Goal: Task Accomplishment & Management: Use online tool/utility

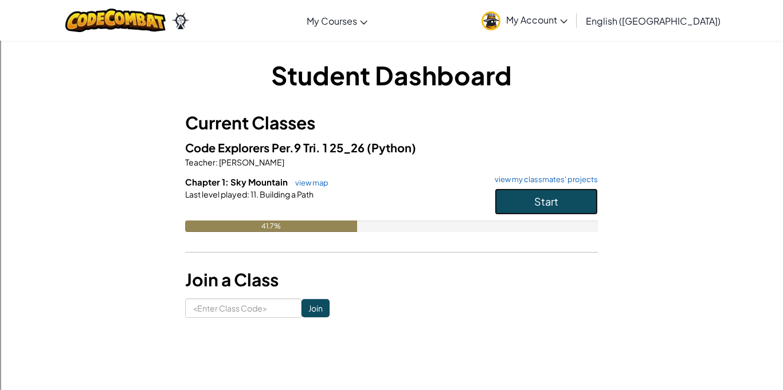
click at [555, 213] on button "Start" at bounding box center [545, 202] width 103 height 26
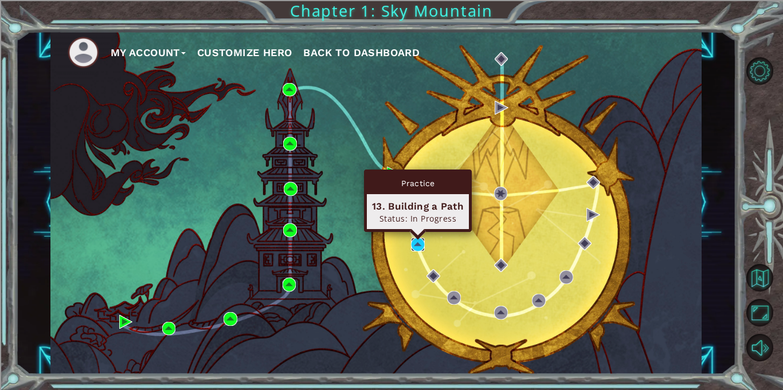
click at [415, 239] on img at bounding box center [418, 245] width 14 height 14
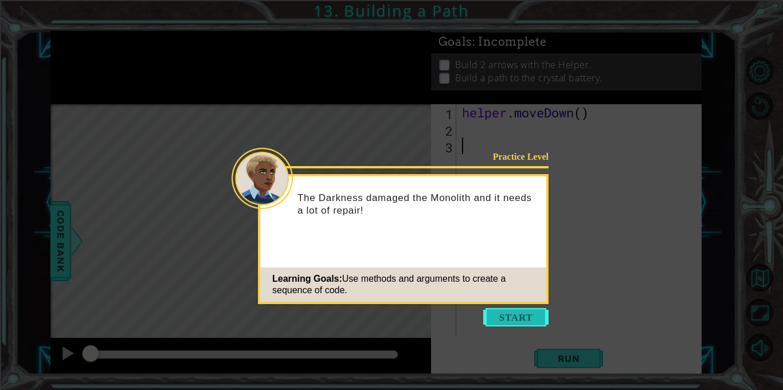
click at [524, 315] on button "Start" at bounding box center [515, 317] width 65 height 18
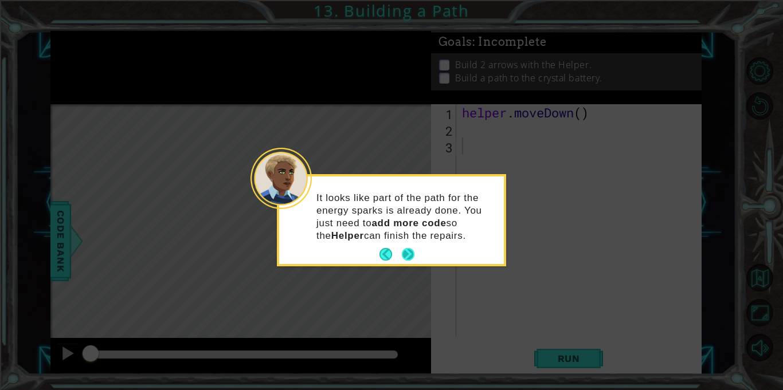
click at [407, 257] on button "Next" at bounding box center [408, 254] width 13 height 13
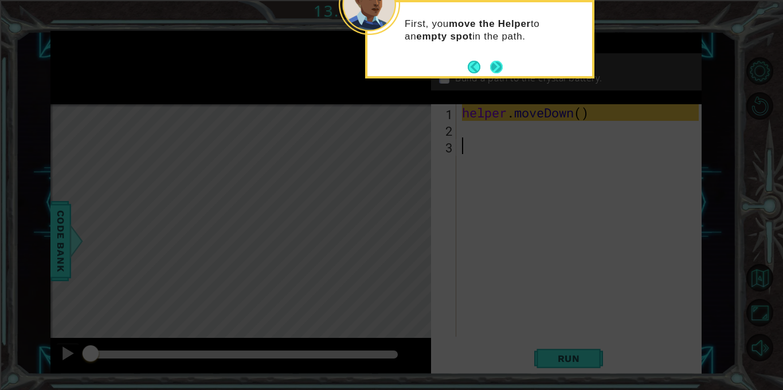
click at [494, 66] on button "Next" at bounding box center [496, 67] width 13 height 13
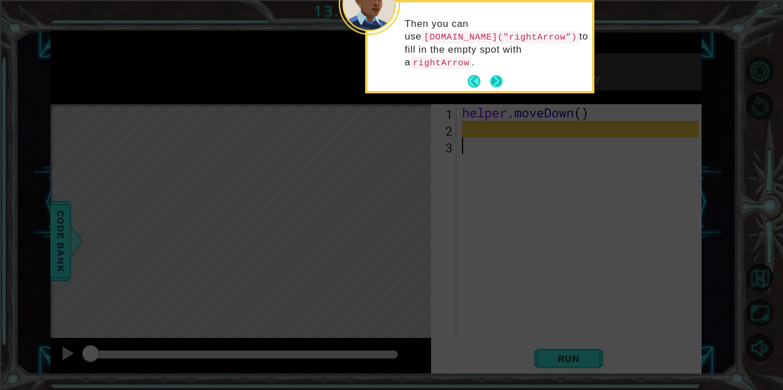
click at [498, 75] on button "Next" at bounding box center [496, 81] width 13 height 13
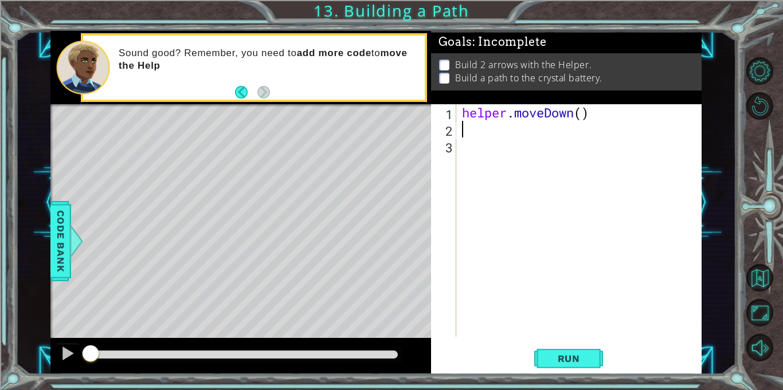
click at [468, 131] on div "helper . moveDown ( )" at bounding box center [582, 237] width 245 height 266
click at [553, 355] on span "Run" at bounding box center [568, 358] width 45 height 11
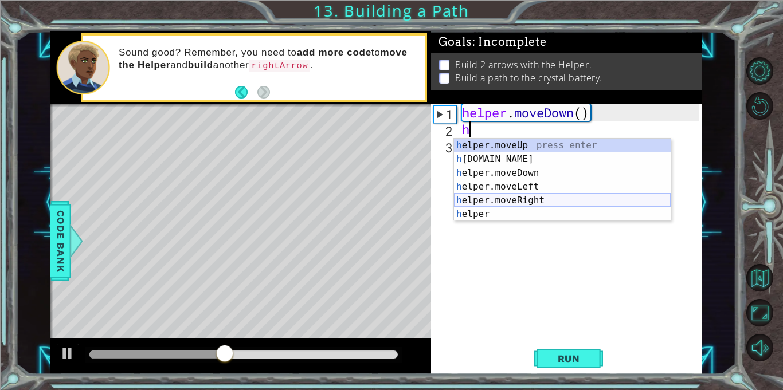
click at [531, 203] on div "h elper.moveUp press enter h [DOMAIN_NAME] press enter h elper.moveDown press e…" at bounding box center [562, 194] width 217 height 110
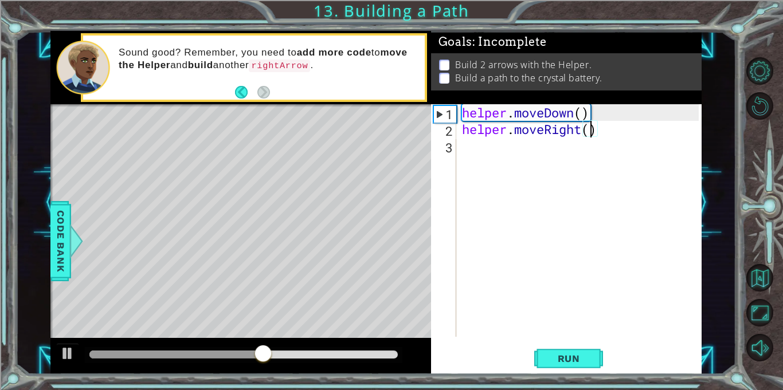
scroll to position [0, 6]
type textarea "helper.moveRight(4)"
click at [549, 366] on button "Run" at bounding box center [568, 358] width 69 height 27
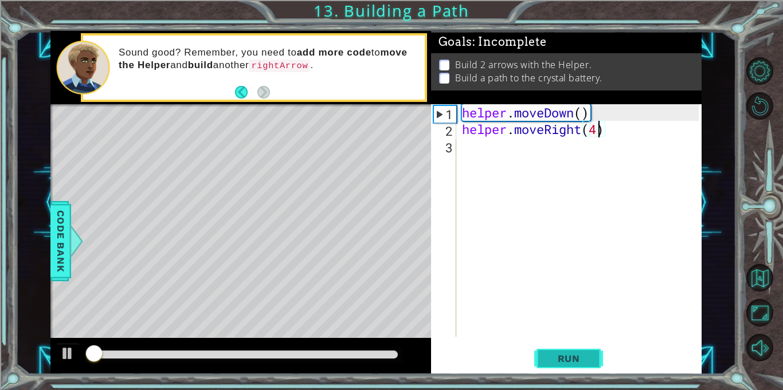
click at [538, 364] on button "Run" at bounding box center [568, 358] width 69 height 27
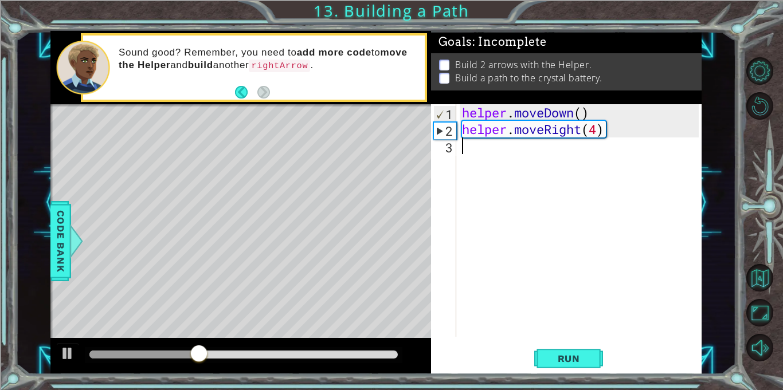
click at [525, 166] on div "helper . moveDown ( ) helper . moveRight ( 4 )" at bounding box center [582, 237] width 245 height 266
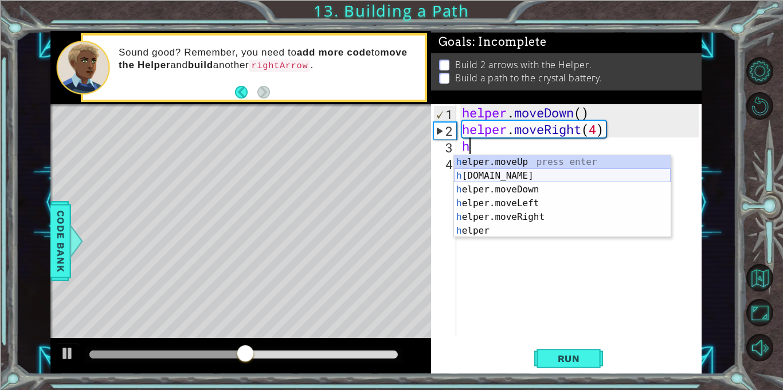
click at [490, 179] on div "h elper.moveUp press enter h [DOMAIN_NAME] press enter h elper.moveDown press e…" at bounding box center [562, 210] width 217 height 110
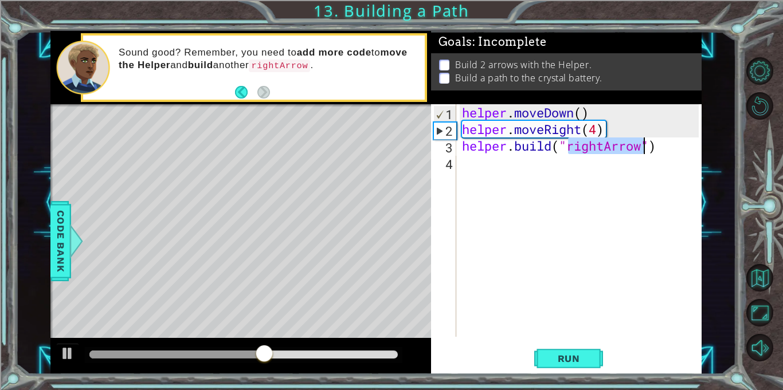
type textarea "[DOMAIN_NAME]("rightArrow")"
click at [583, 147] on div "helper . moveDown ( ) helper . moveRight ( 4 ) helper . build ( "rightArrow" )" at bounding box center [579, 220] width 239 height 233
click at [599, 360] on button "Run" at bounding box center [568, 358] width 69 height 27
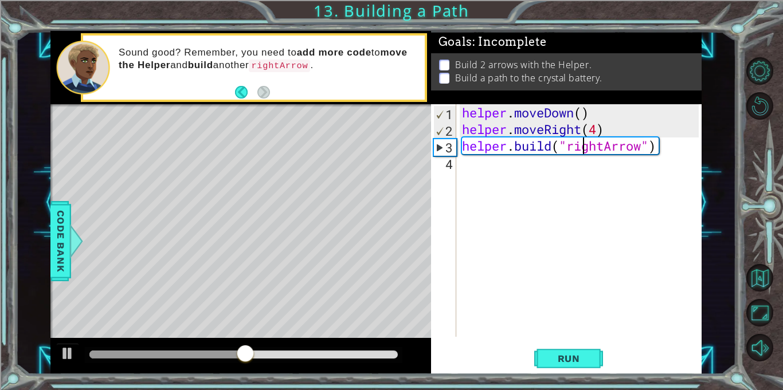
click at [492, 169] on div "helper . moveDown ( ) helper . moveRight ( 4 ) helper . build ( "rightArrow" )" at bounding box center [582, 237] width 245 height 266
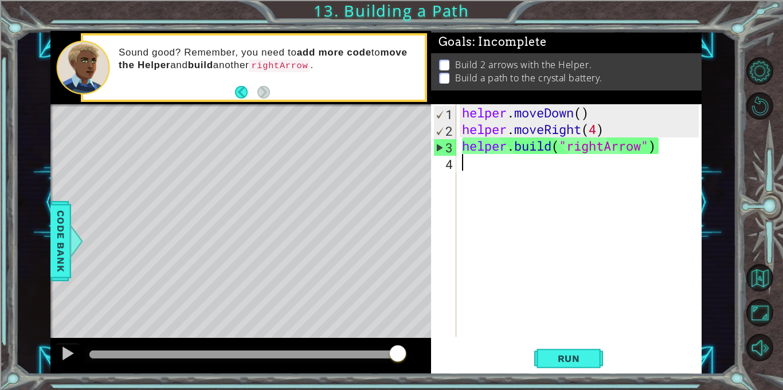
click at [120, 222] on div "Level Map" at bounding box center [314, 272] width 529 height 337
click at [107, 223] on div "Level Map" at bounding box center [314, 272] width 529 height 337
click at [104, 222] on div "Level Map" at bounding box center [314, 272] width 529 height 337
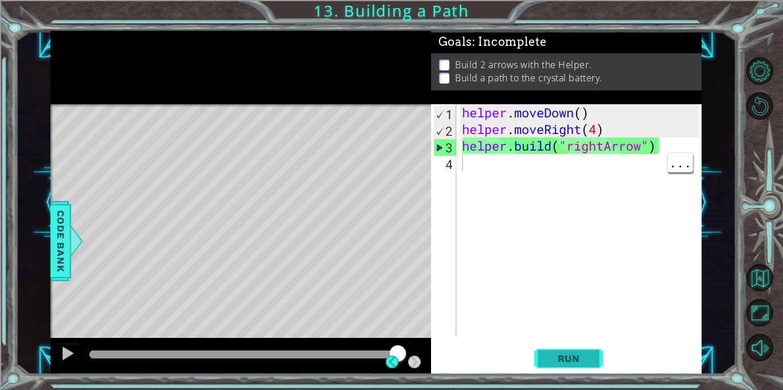
click at [555, 355] on span "Run" at bounding box center [568, 358] width 45 height 11
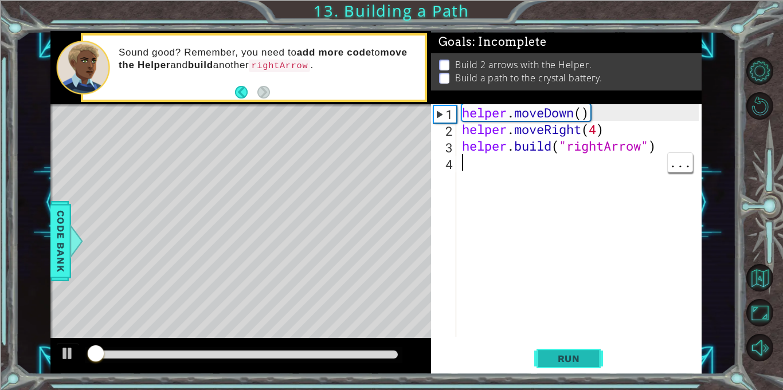
click at [551, 359] on span "Run" at bounding box center [568, 358] width 45 height 11
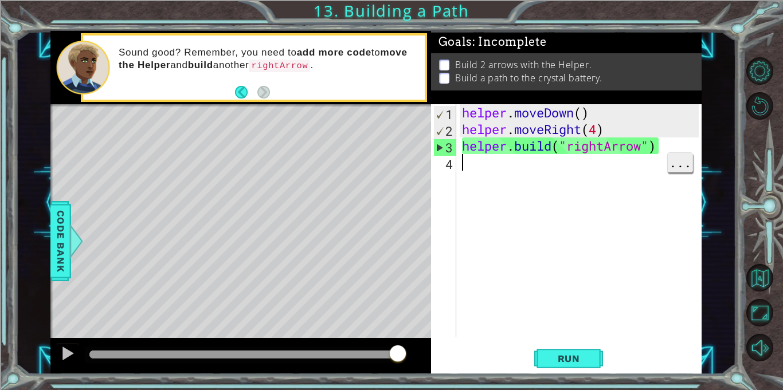
click at [668, 164] on span "..." at bounding box center [680, 162] width 25 height 19
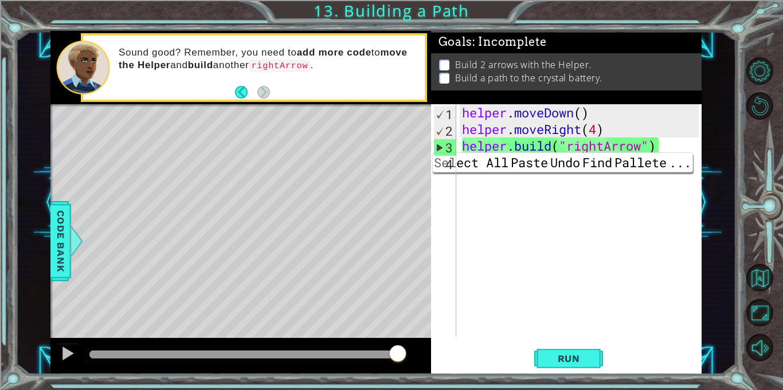
click at [469, 183] on div "helper . moveDown ( ) helper . moveRight ( 4 ) helper . build ( "rightArrow" )" at bounding box center [582, 237] width 245 height 266
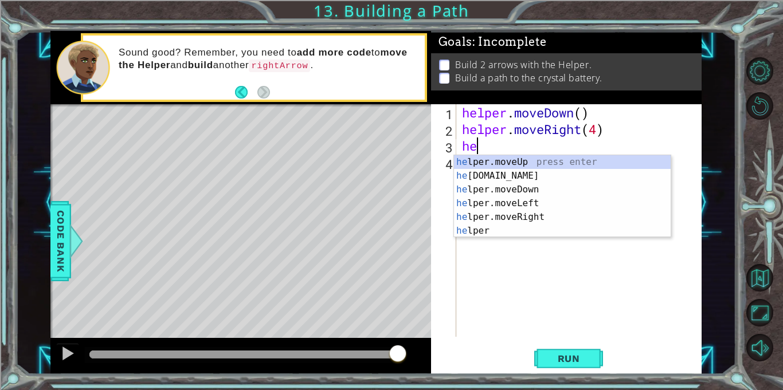
type textarea "h"
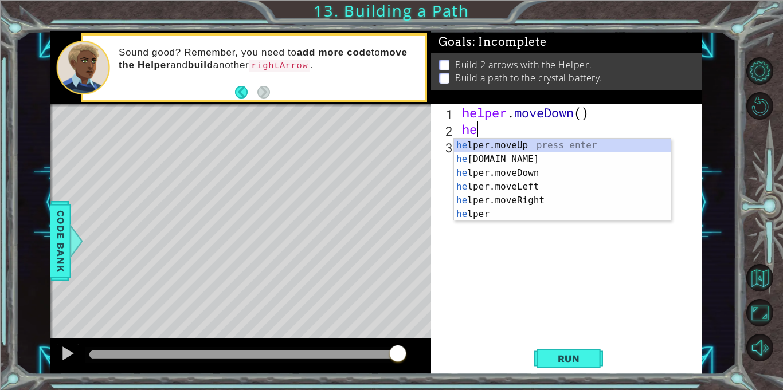
type textarea "h"
click at [475, 199] on div "h elper.moveUp press enter h [DOMAIN_NAME] press enter h elper.moveDown press e…" at bounding box center [562, 194] width 217 height 110
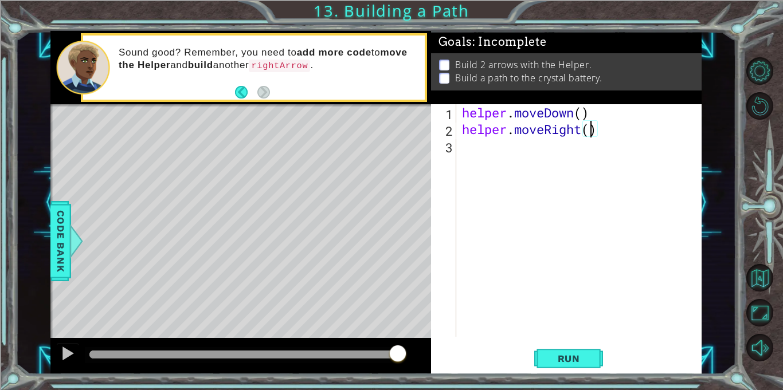
type textarea "helper.moveRight(4)"
click at [495, 152] on div "helper . moveDown ( ) helper . moveRight ( 4 )" at bounding box center [582, 237] width 245 height 266
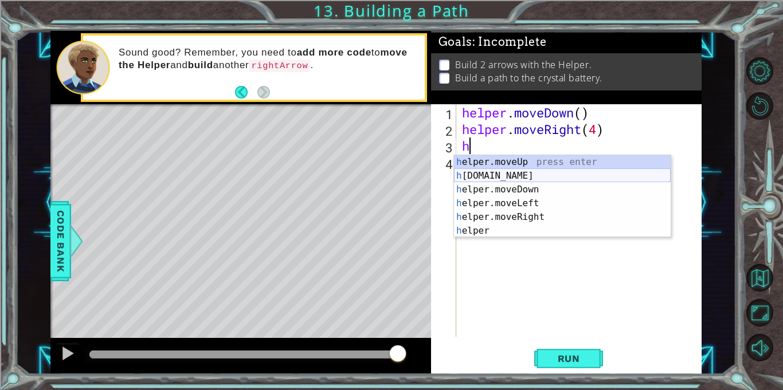
click at [496, 174] on div "h elper.moveUp press enter h [DOMAIN_NAME] press enter h elper.moveDown press e…" at bounding box center [562, 210] width 217 height 110
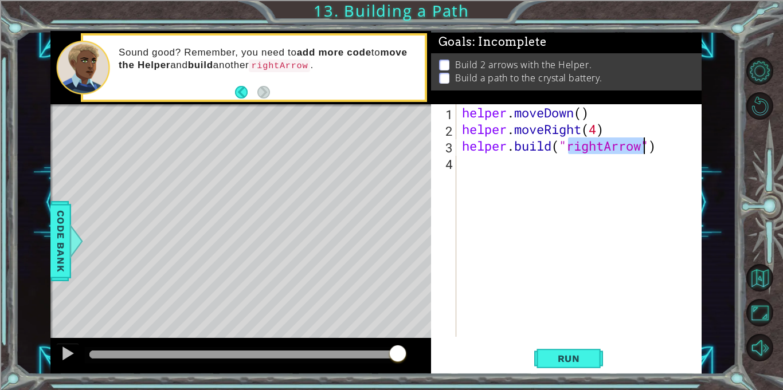
type textarea "[DOMAIN_NAME]("rightArrow")"
click at [600, 142] on div "helper . moveDown ( ) helper . moveRight ( 4 ) helper . build ( "rightArrow" )" at bounding box center [579, 220] width 239 height 233
click at [477, 159] on div "helper . moveDown ( ) helper . moveRight ( 4 ) helper . build ( "rightArrow" )" at bounding box center [582, 237] width 245 height 266
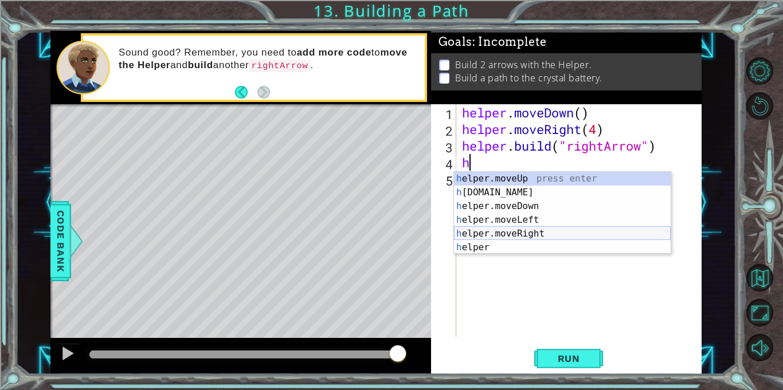
click at [514, 234] on div "h elper.moveUp press enter h [DOMAIN_NAME] press enter h elper.moveDown press e…" at bounding box center [562, 227] width 217 height 110
type textarea "helper.moveRight(1)"
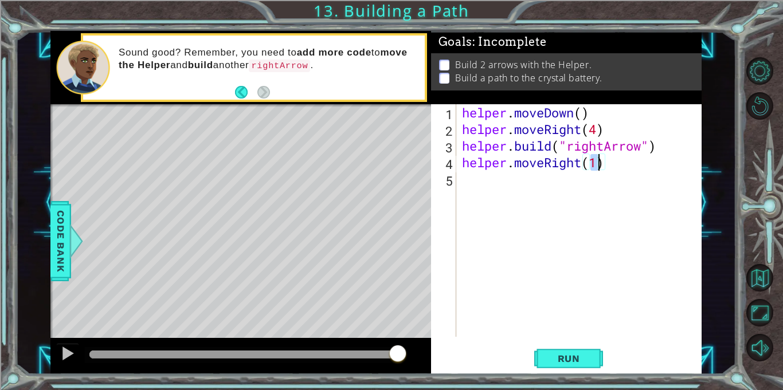
click at [515, 238] on div "helper . moveDown ( ) helper . moveRight ( 4 ) helper . build ( "rightArrow" ) …" at bounding box center [582, 237] width 245 height 266
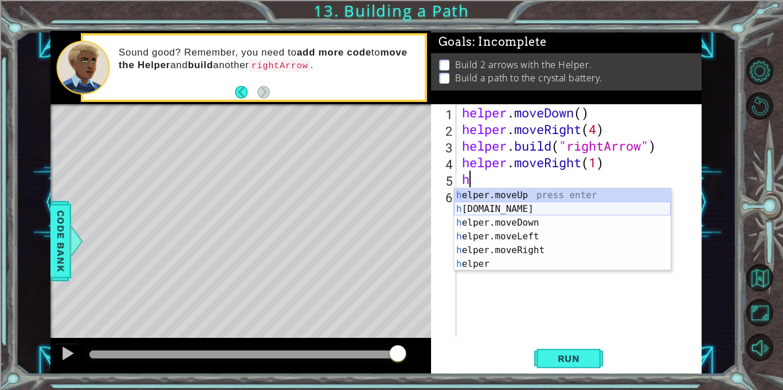
click at [469, 210] on div "h elper.moveUp press enter h [DOMAIN_NAME] press enter h elper.moveDown press e…" at bounding box center [562, 244] width 217 height 110
type textarea "[DOMAIN_NAME]("rightArrow")"
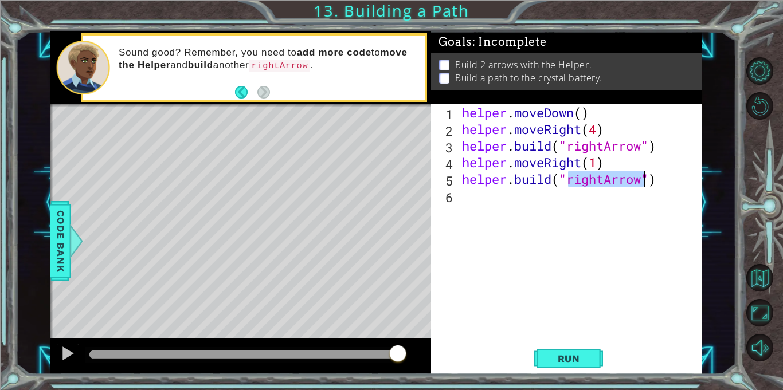
click at [474, 210] on div "helper . moveDown ( ) helper . moveRight ( 4 ) helper . build ( "rightArrow" ) …" at bounding box center [582, 237] width 245 height 266
click at [567, 354] on span "Run" at bounding box center [568, 358] width 45 height 11
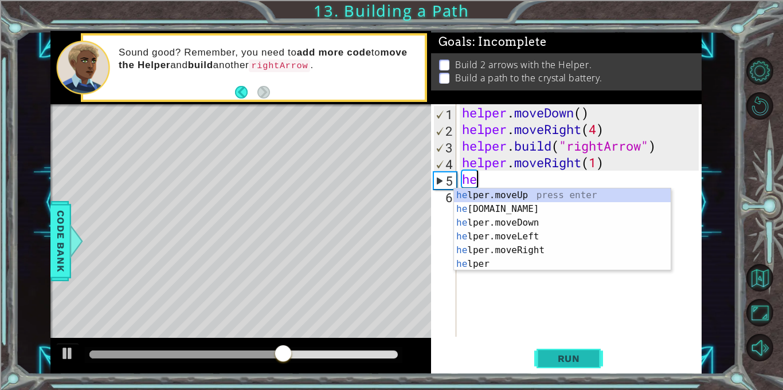
type textarea "h"
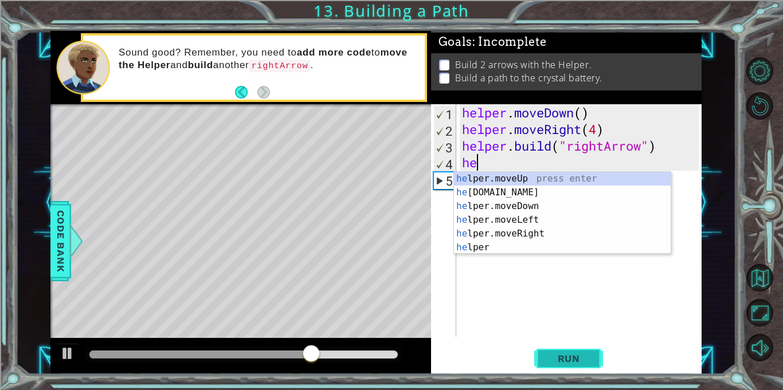
type textarea "h"
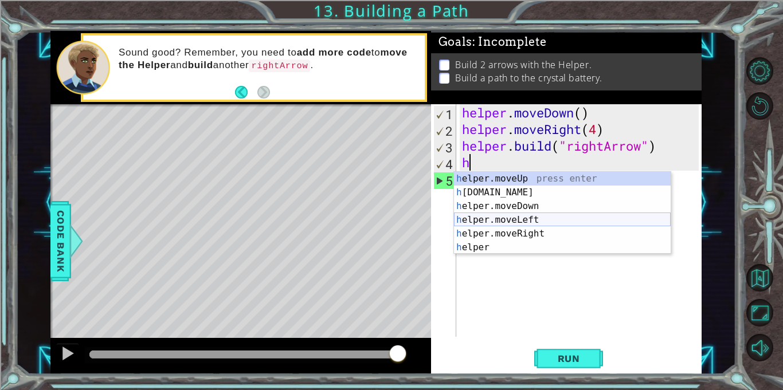
click at [484, 219] on div "h elper.moveUp press enter h [DOMAIN_NAME] press enter h elper.moveDown press e…" at bounding box center [562, 227] width 217 height 110
type textarea "helper.moveLeft(1)"
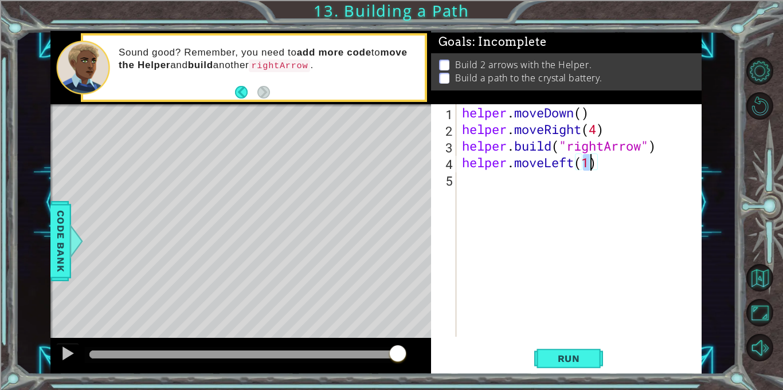
click at [490, 205] on div "helper . moveDown ( ) helper . moveRight ( 4 ) helper . build ( "rightArrow" ) …" at bounding box center [582, 237] width 245 height 266
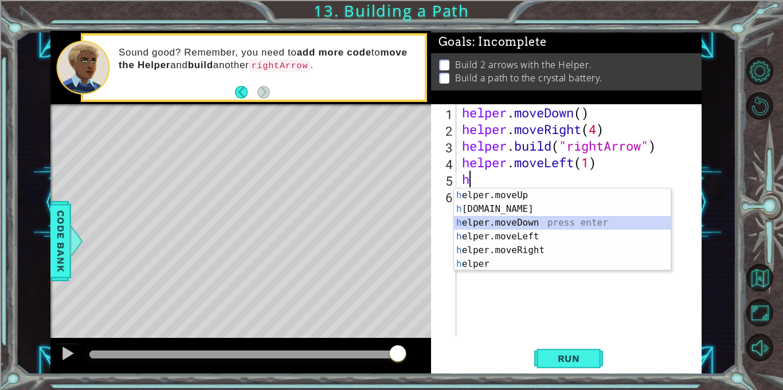
click at [515, 218] on div "h elper.moveUp press enter h [DOMAIN_NAME] press enter h elper.moveDown press e…" at bounding box center [562, 244] width 217 height 110
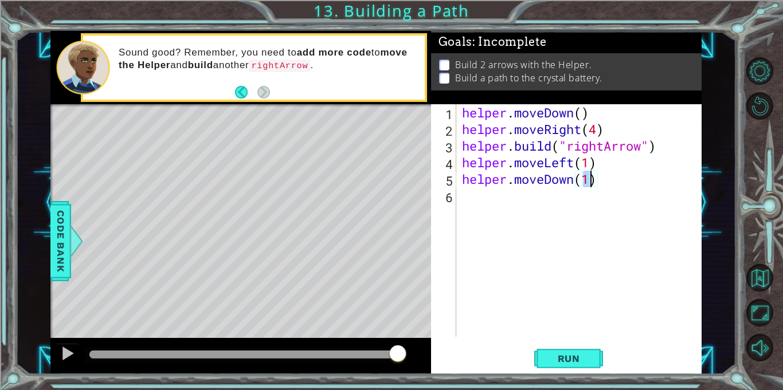
click at [512, 213] on div "helper . moveDown ( ) helper . moveRight ( 4 ) helper . build ( "rightArrow" ) …" at bounding box center [582, 237] width 245 height 266
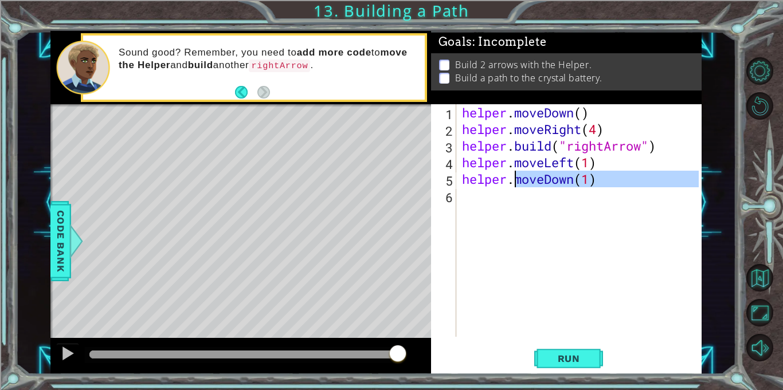
type textarea "helper.moveDown(1)"
click at [513, 215] on div "helper . moveDown ( ) helper . moveRight ( 4 ) helper . build ( "rightArrow" ) …" at bounding box center [579, 220] width 239 height 233
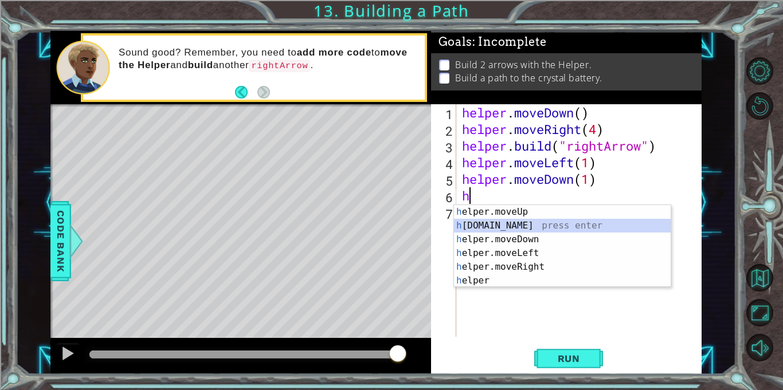
click at [511, 223] on div "h elper.moveUp press enter h [DOMAIN_NAME] press enter h elper.moveDown press e…" at bounding box center [562, 260] width 217 height 110
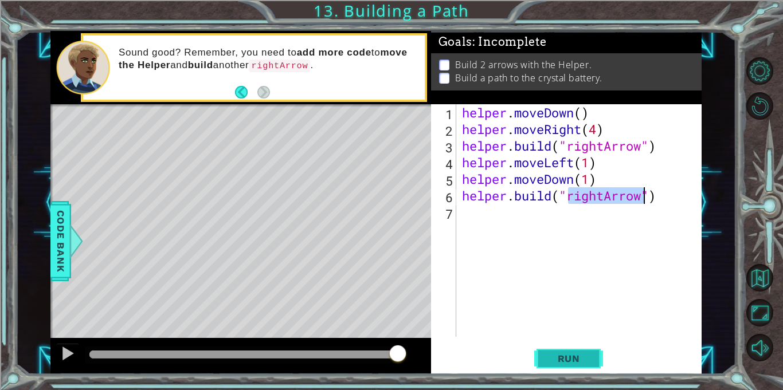
click at [551, 362] on span "Run" at bounding box center [568, 358] width 45 height 11
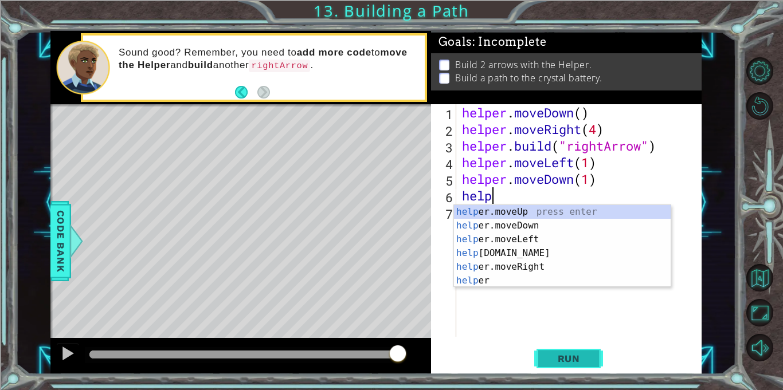
type textarea "h"
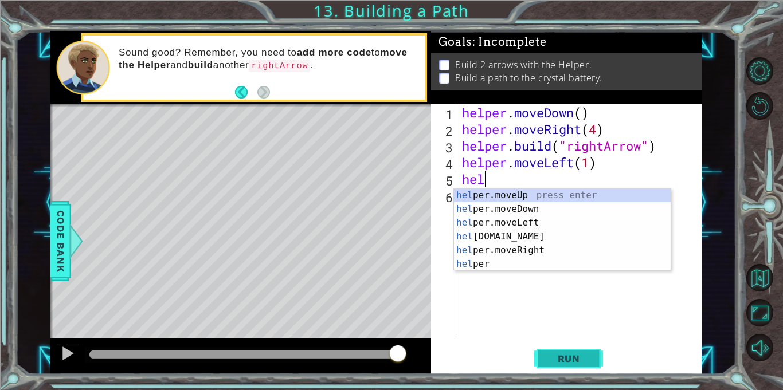
type textarea "h"
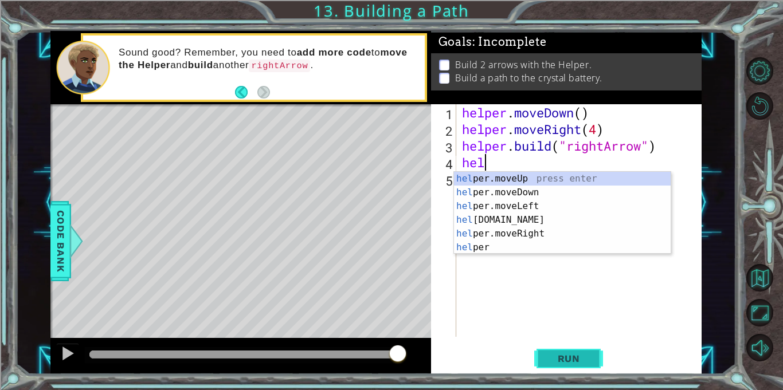
type textarea "h"
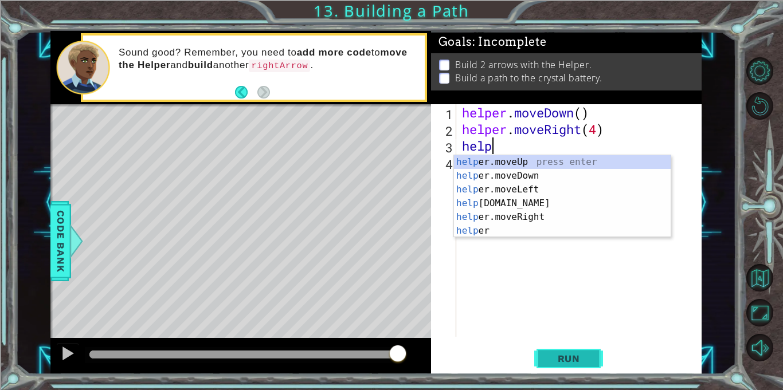
type textarea "h"
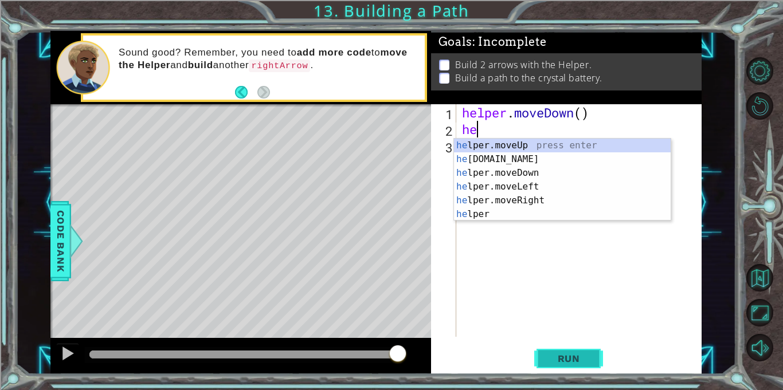
type textarea "h"
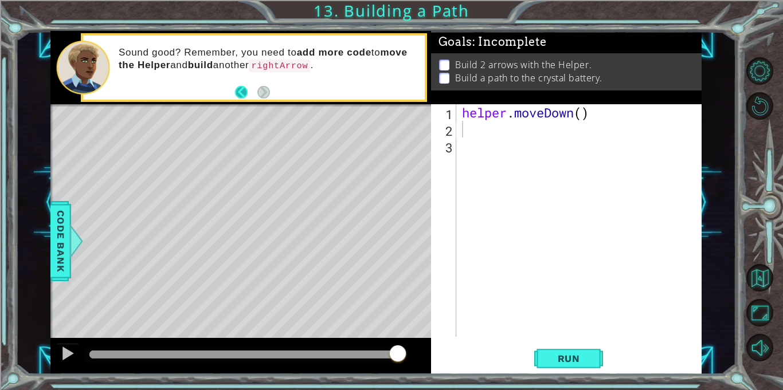
click at [238, 95] on button "Back" at bounding box center [246, 92] width 22 height 13
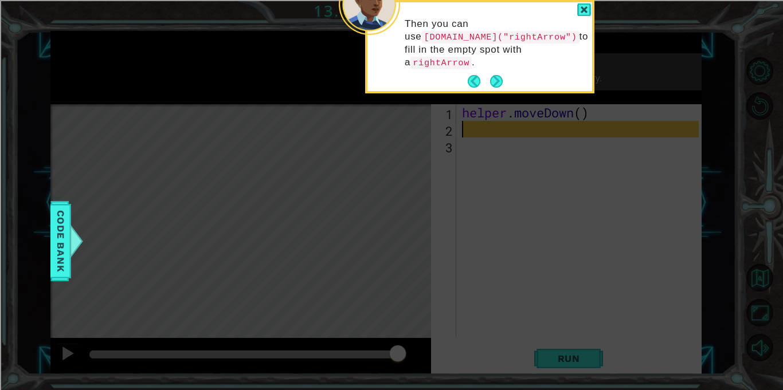
click at [574, 13] on div "Then you can use [DOMAIN_NAME]("rightArrow") to fill in the empty spot with a r…" at bounding box center [479, 49] width 225 height 84
